Goal: Task Accomplishment & Management: Manage account settings

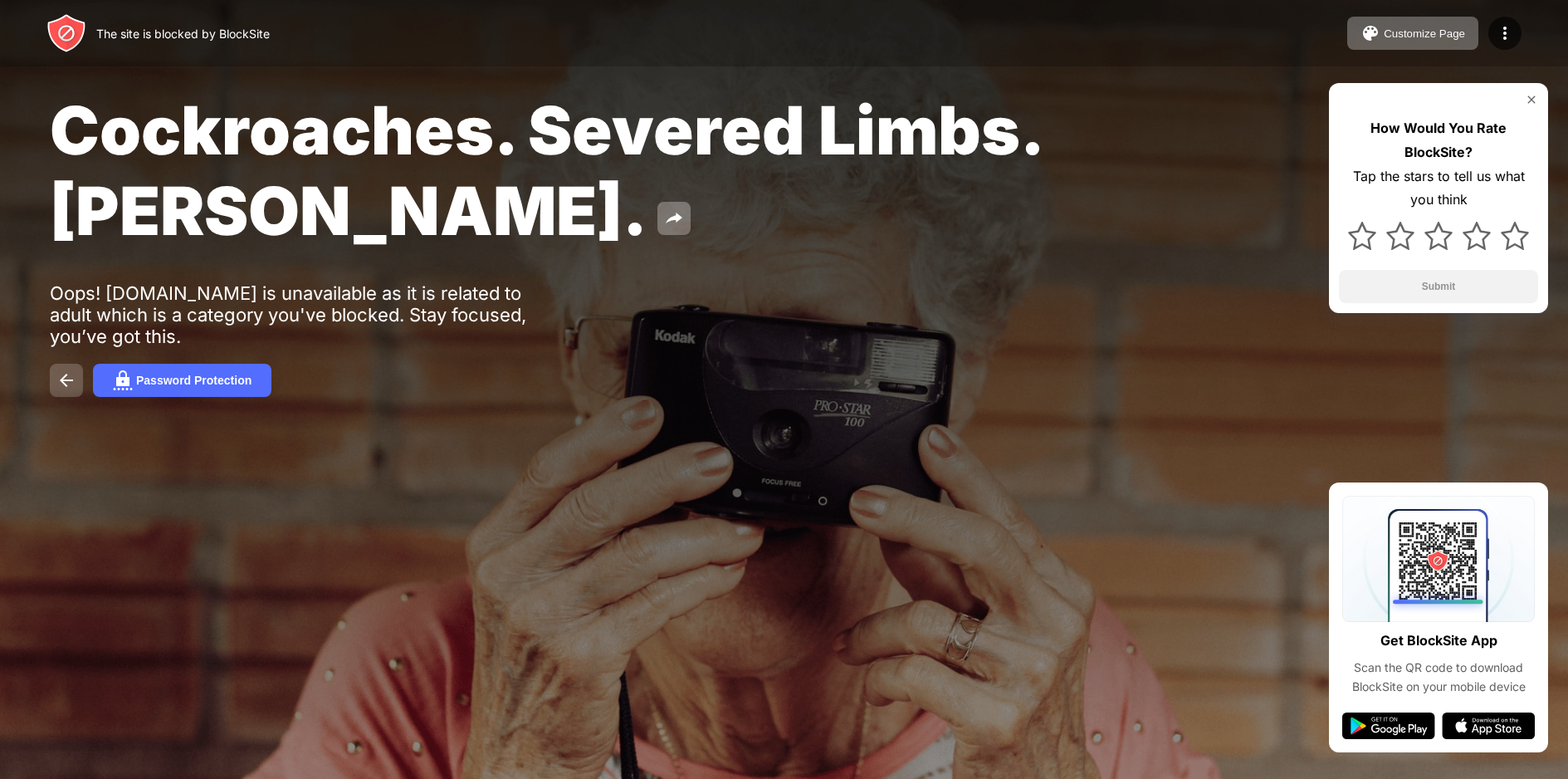
click at [59, 385] on img at bounding box center [66, 380] width 20 height 20
